Goal: Information Seeking & Learning: Check status

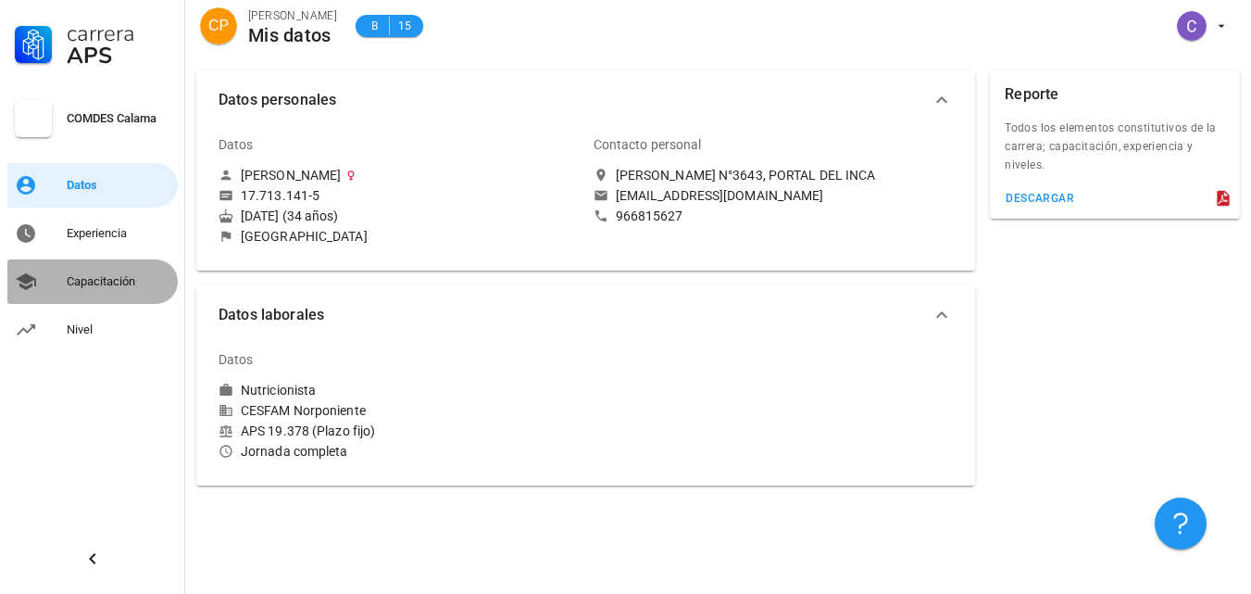
click at [103, 286] on div "Capacitación" at bounding box center [119, 281] width 104 height 15
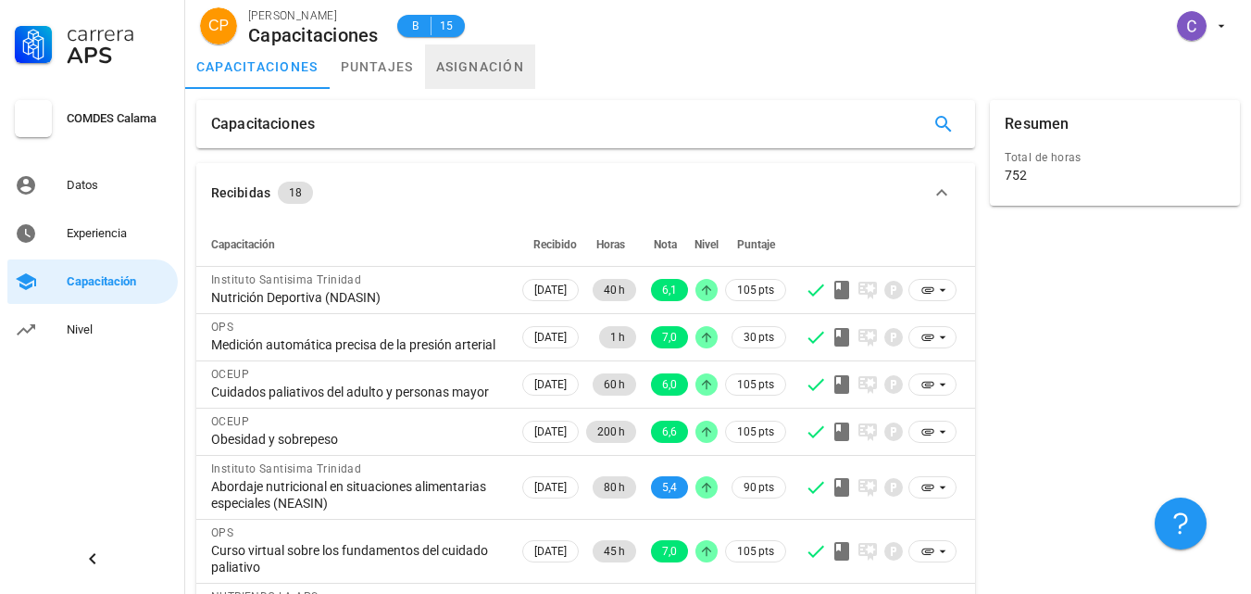
click at [473, 70] on link "asignación" at bounding box center [480, 66] width 111 height 44
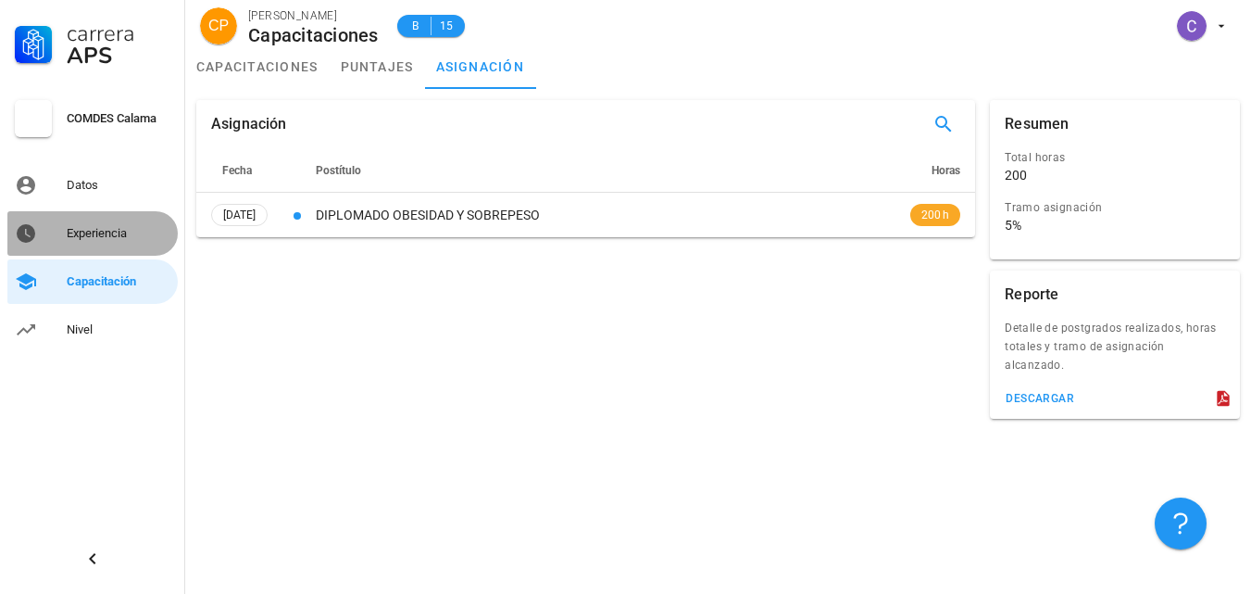
click at [134, 227] on div "Experiencia" at bounding box center [119, 233] width 104 height 15
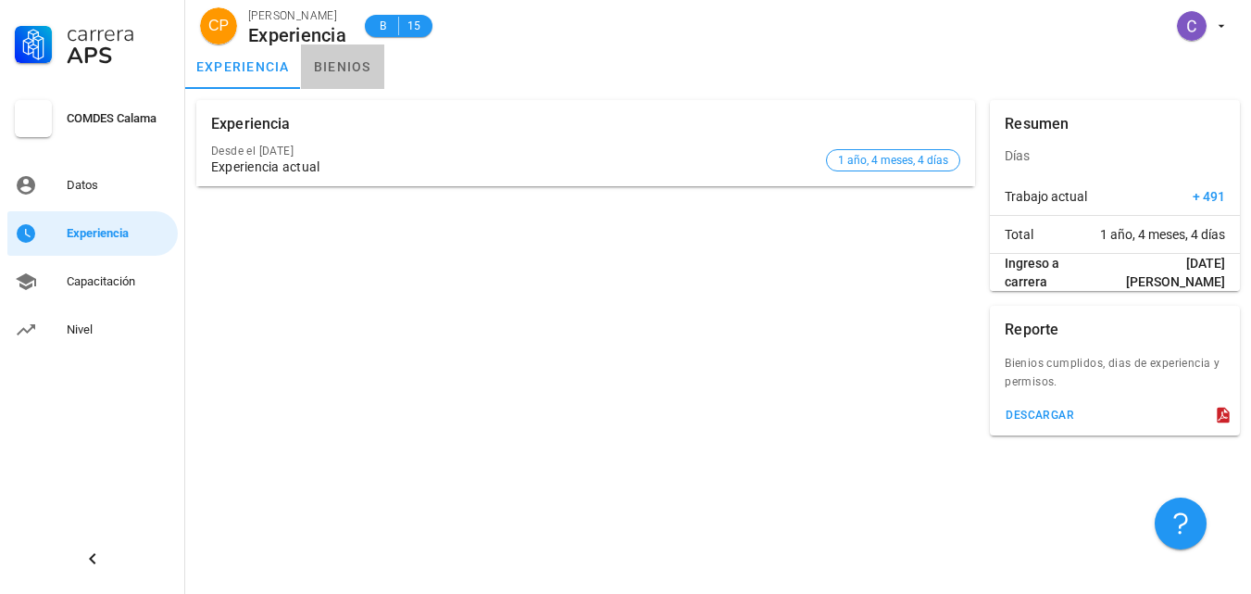
click at [346, 65] on link "bienios" at bounding box center [342, 66] width 83 height 44
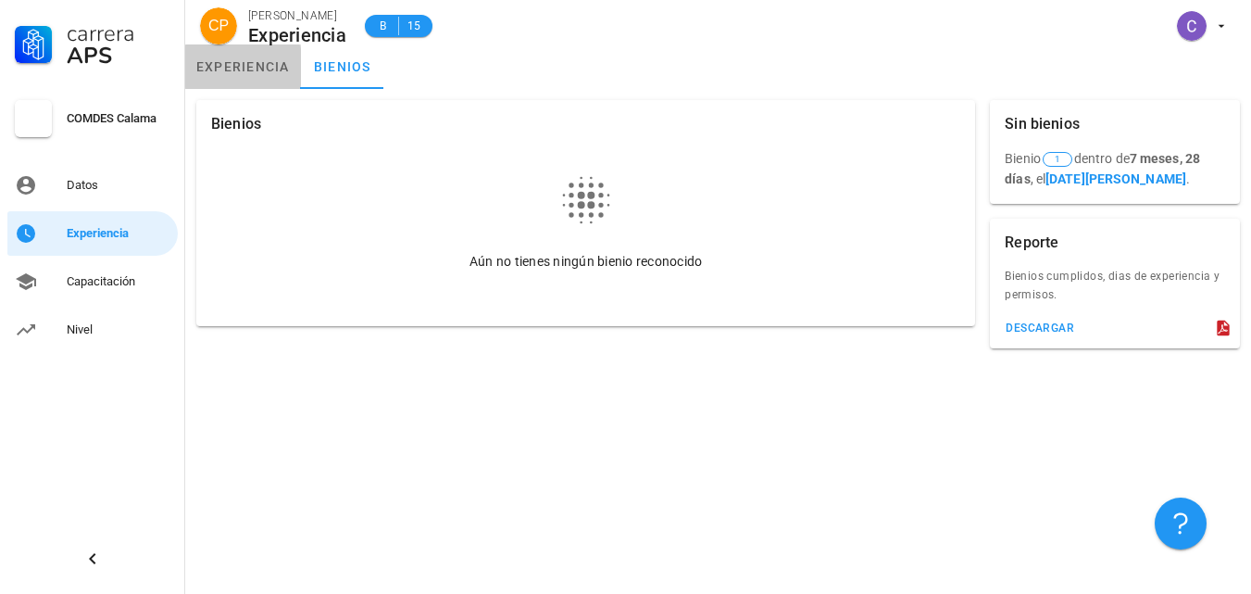
click at [266, 63] on link "experiencia" at bounding box center [243, 66] width 116 height 44
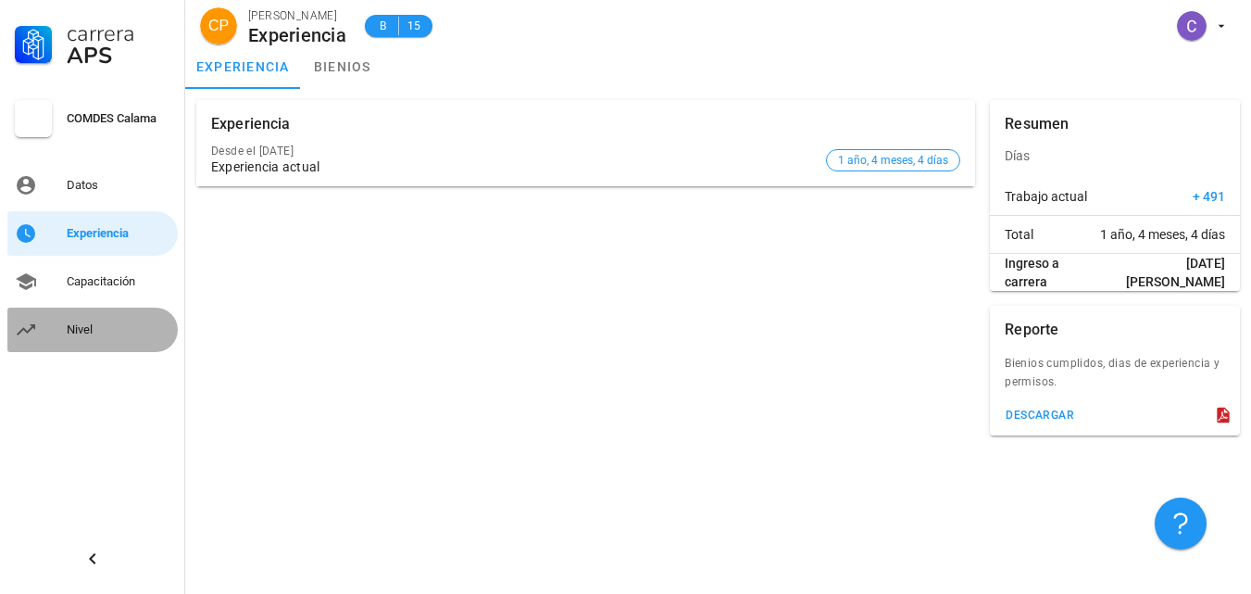
click at [64, 335] on link "Nivel" at bounding box center [92, 330] width 170 height 44
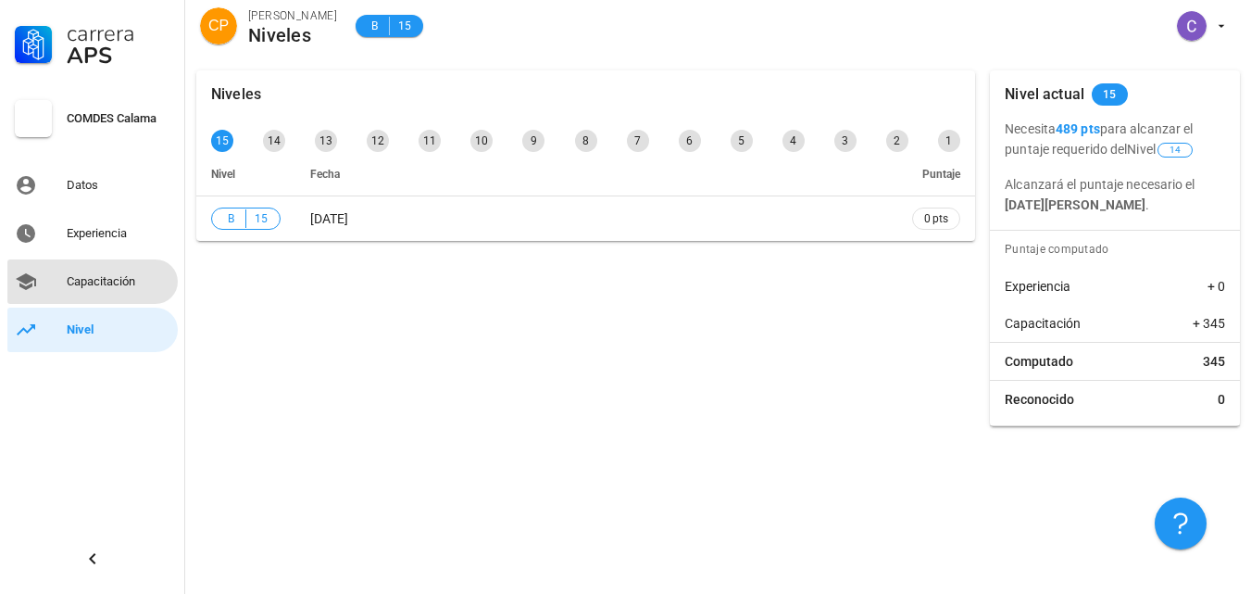
click at [105, 275] on div "Capacitación" at bounding box center [119, 281] width 104 height 15
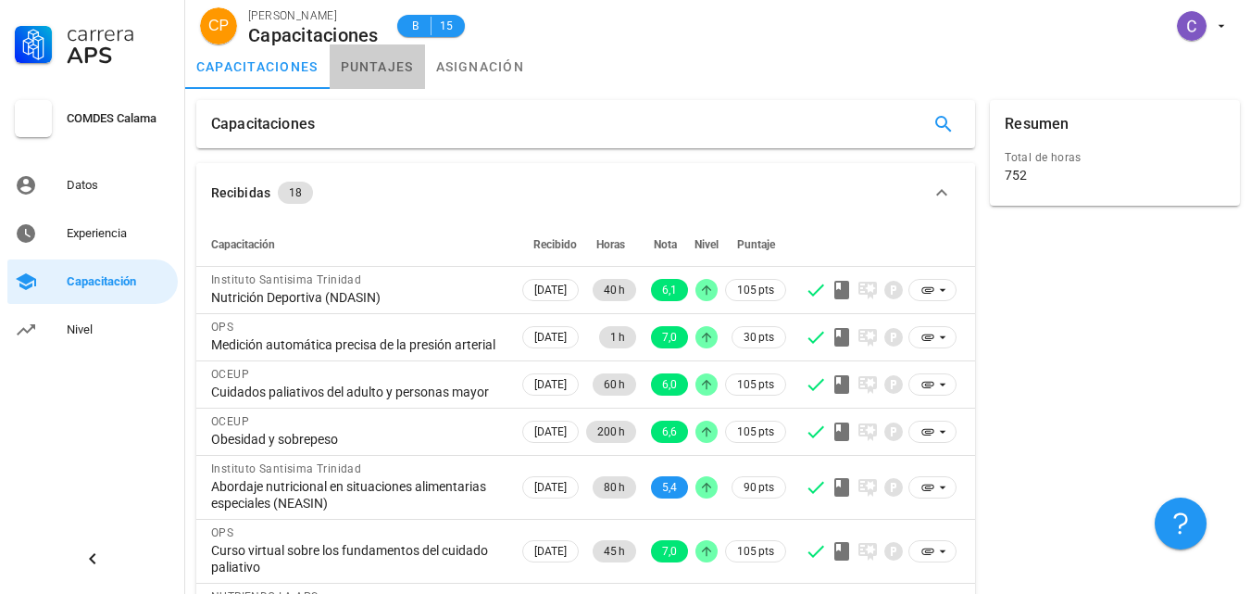
click at [396, 67] on link "puntajes" at bounding box center [377, 66] width 95 height 44
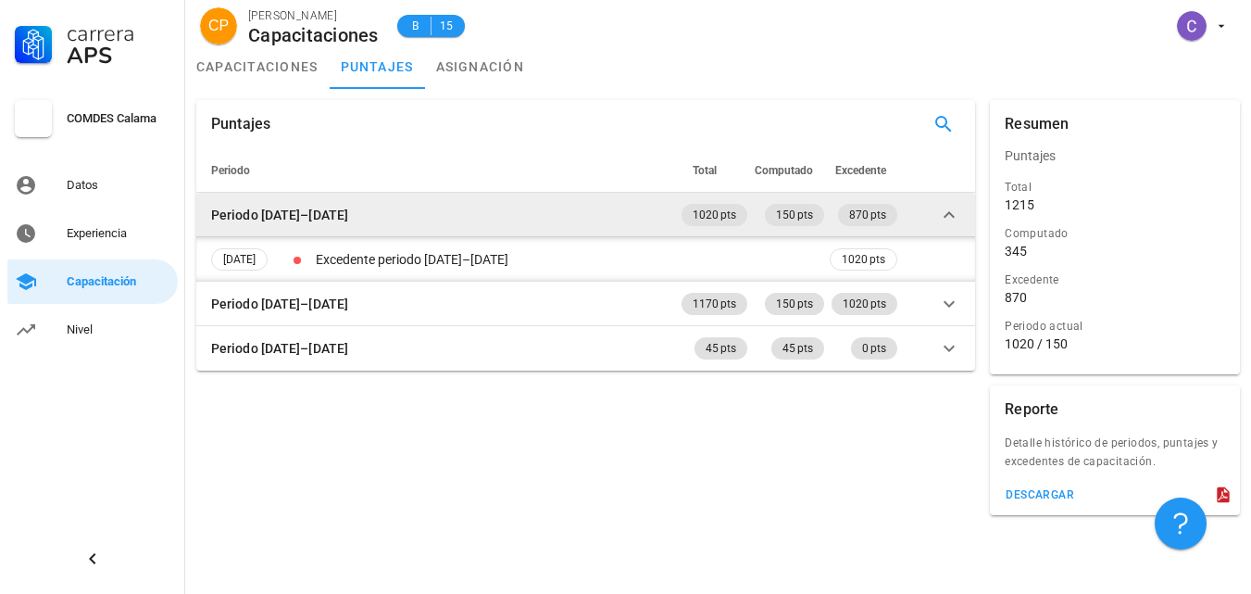
click at [946, 222] on icon at bounding box center [949, 215] width 22 height 22
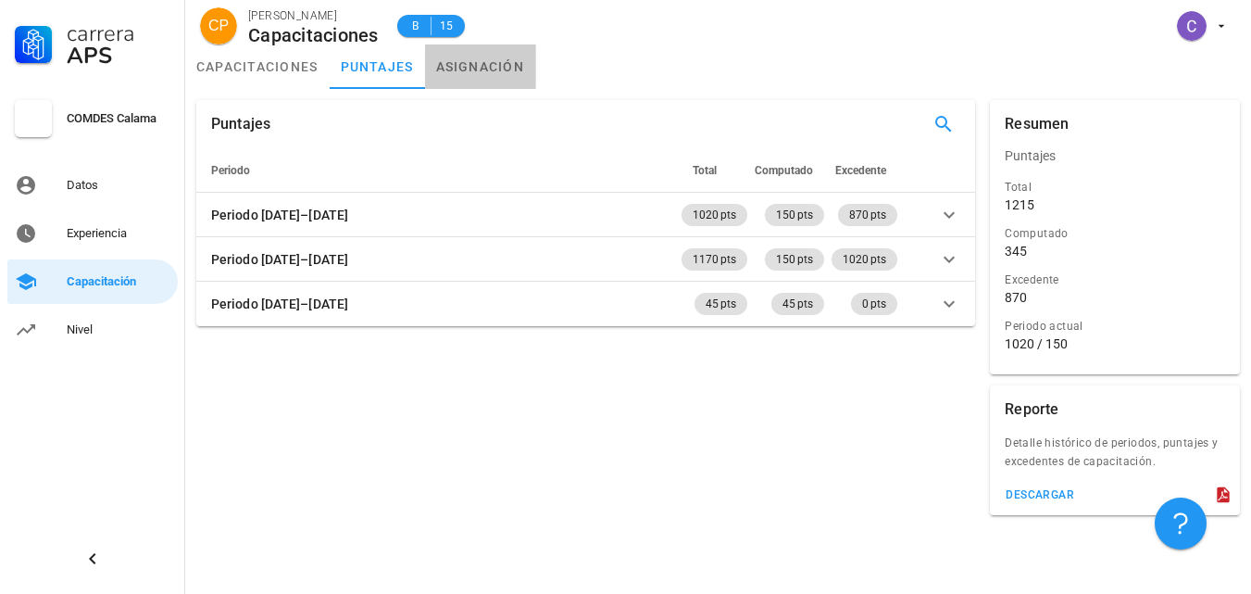
click at [482, 57] on link "asignación" at bounding box center [480, 66] width 111 height 44
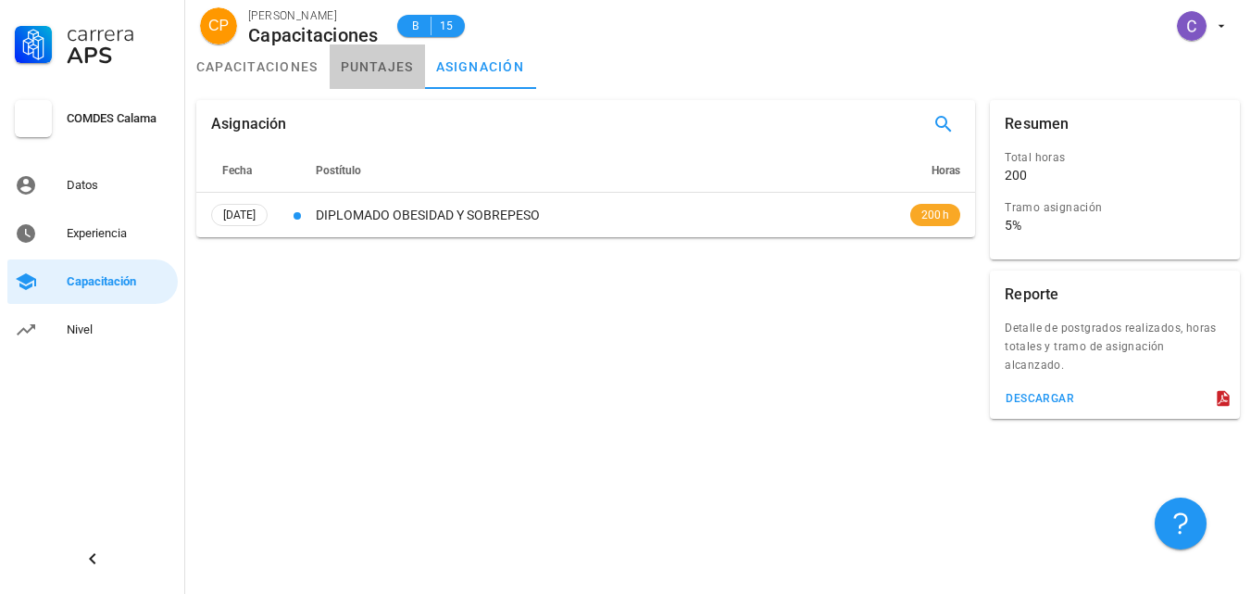
click at [387, 69] on link "puntajes" at bounding box center [377, 66] width 95 height 44
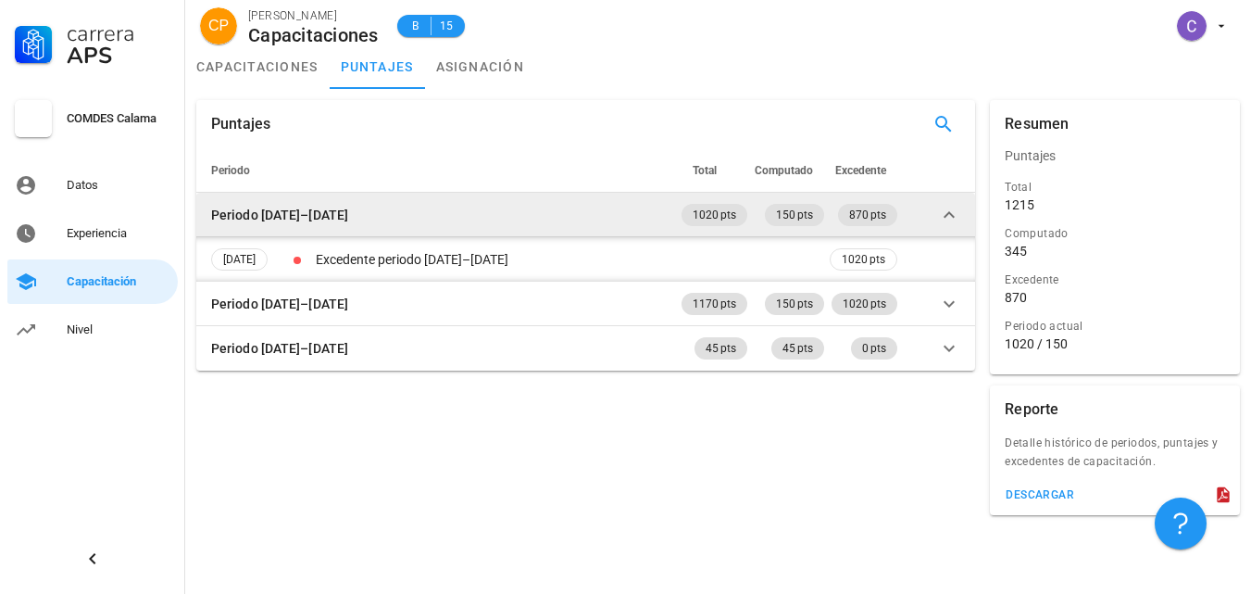
click at [949, 207] on icon at bounding box center [949, 215] width 22 height 22
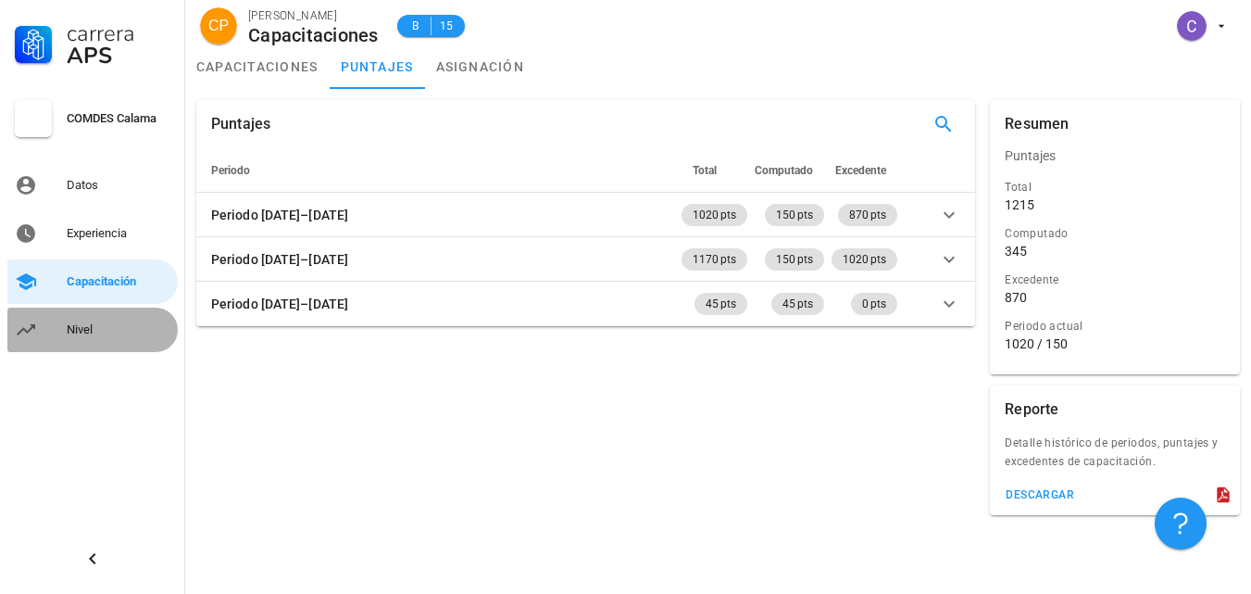
click at [81, 324] on div "Nivel" at bounding box center [119, 329] width 104 height 15
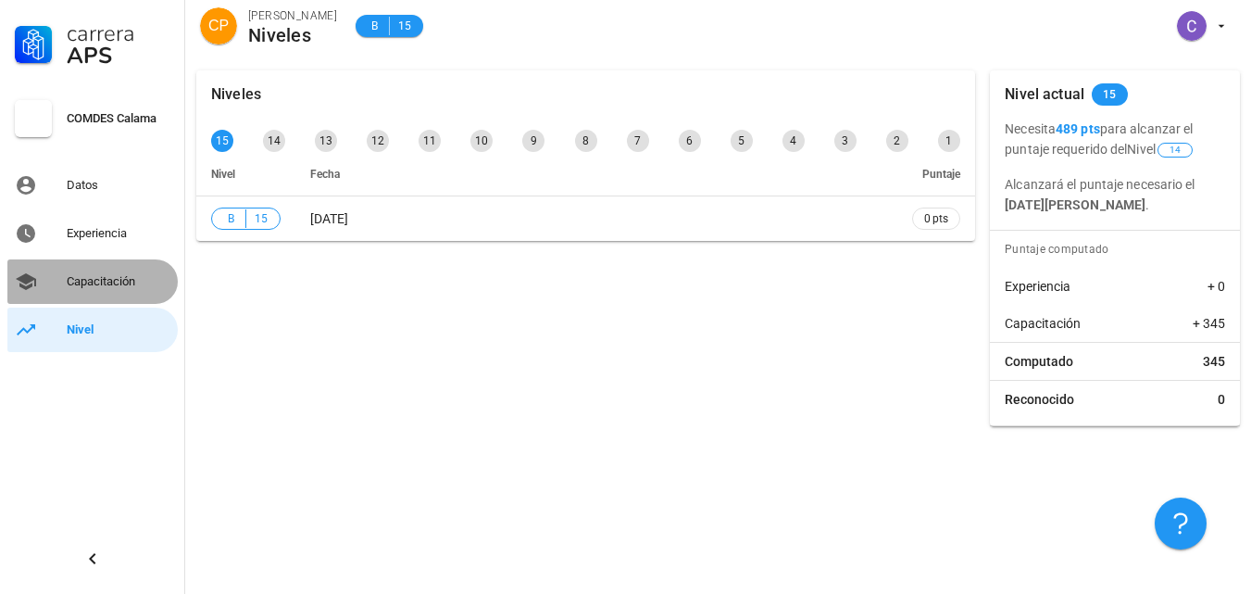
click at [94, 283] on div "Capacitación" at bounding box center [119, 281] width 104 height 15
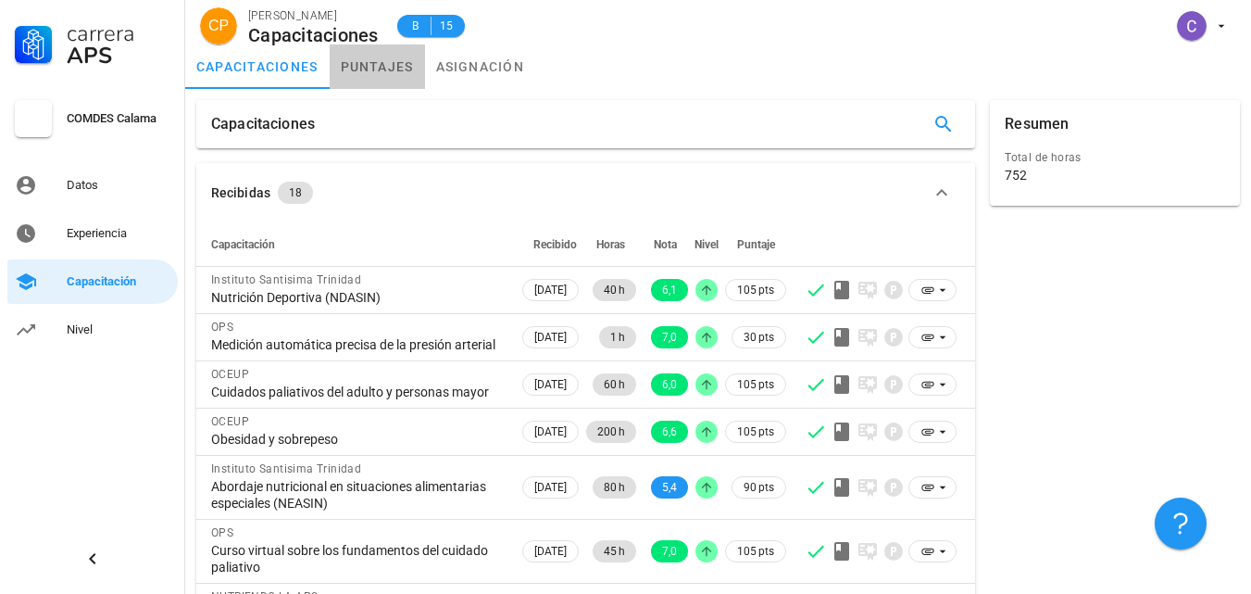
click at [362, 80] on link "puntajes" at bounding box center [377, 66] width 95 height 44
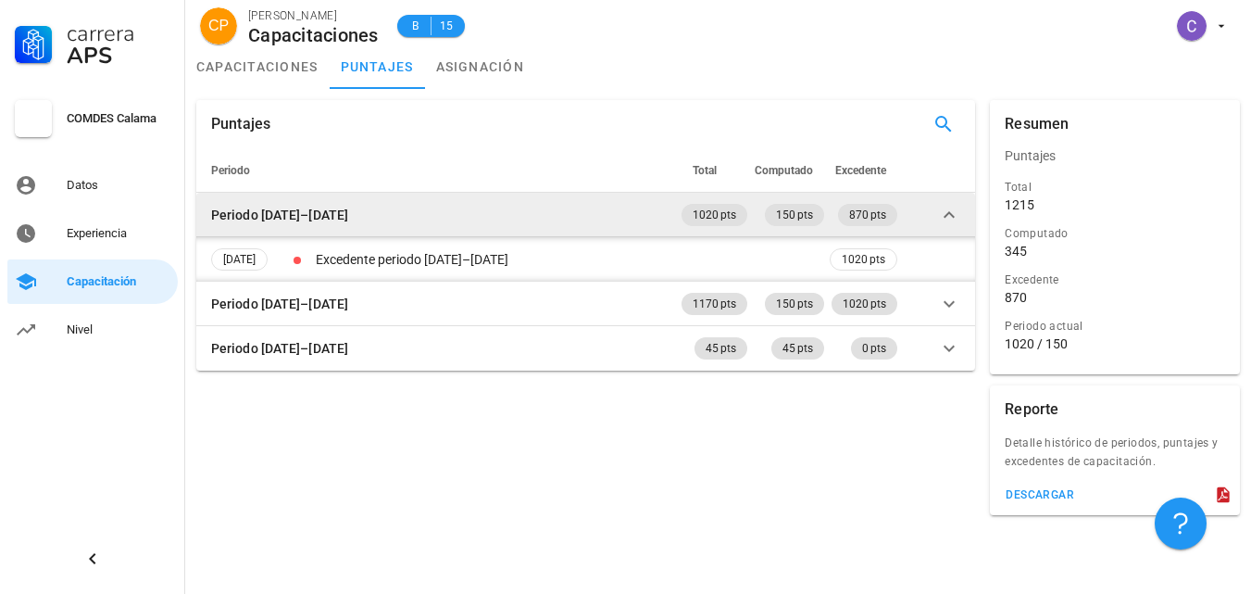
click at [945, 209] on icon at bounding box center [949, 215] width 22 height 22
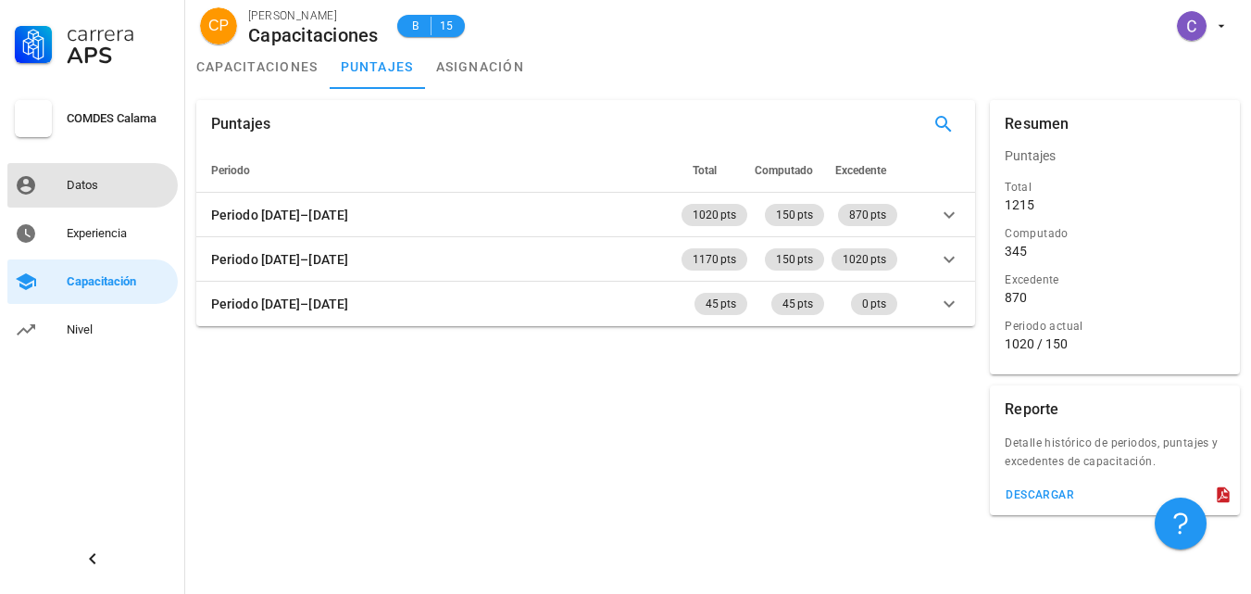
click at [92, 184] on div "Datos" at bounding box center [119, 185] width 104 height 15
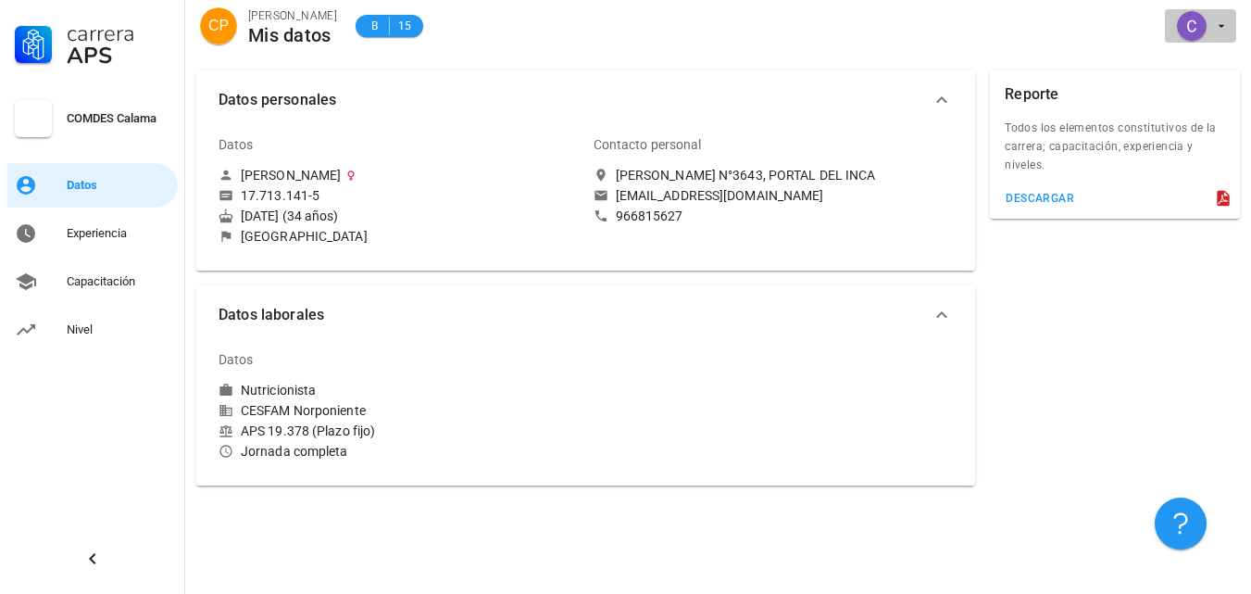
click at [1221, 23] on icon "button" at bounding box center [1221, 26] width 15 height 15
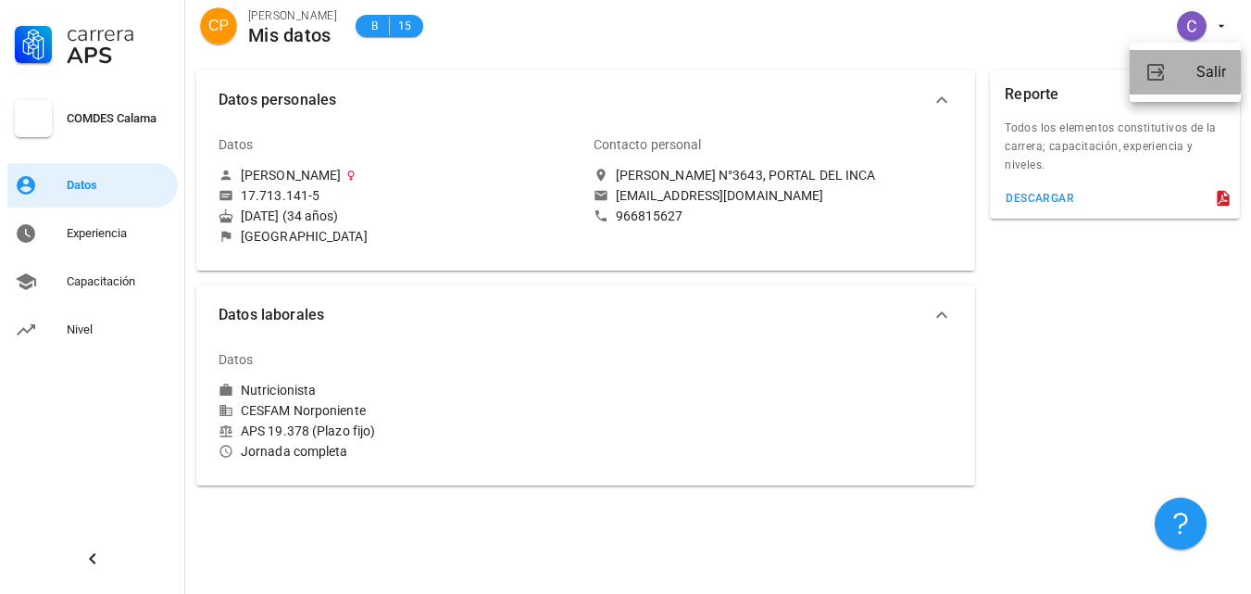
click at [1179, 72] on link "Salir" at bounding box center [1185, 72] width 111 height 44
